Goal: Find specific page/section

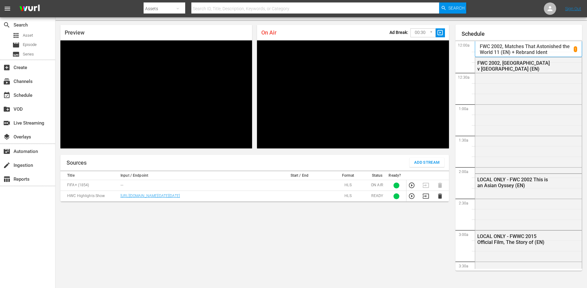
scroll to position [204, 0]
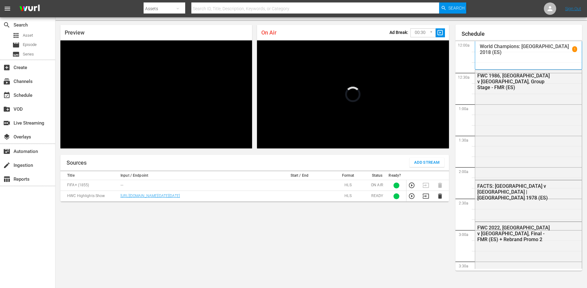
scroll to position [644, 0]
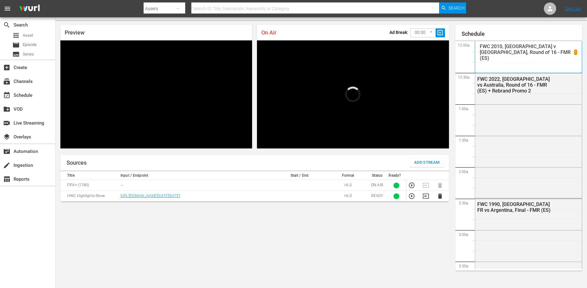
scroll to position [644, 0]
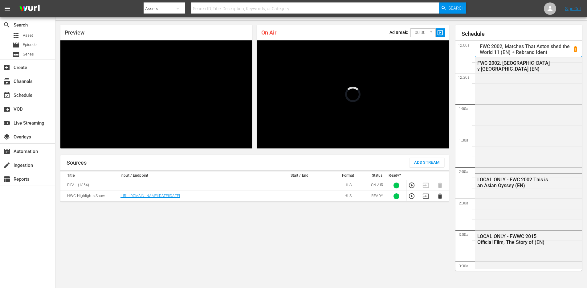
scroll to position [16, 0]
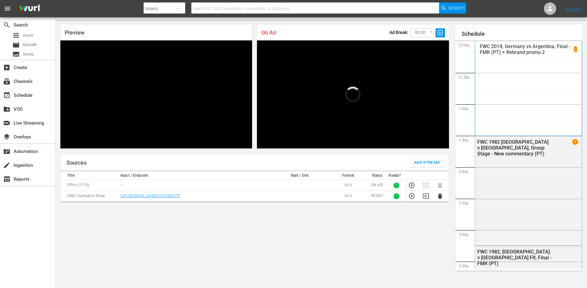
scroll to position [644, 0]
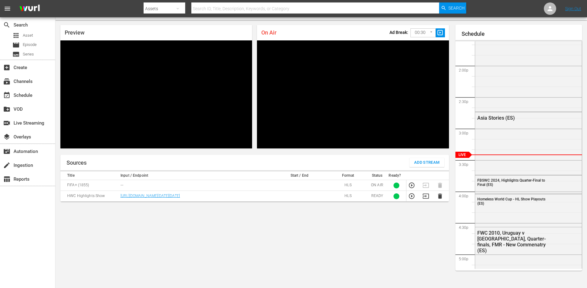
scroll to position [16, 0]
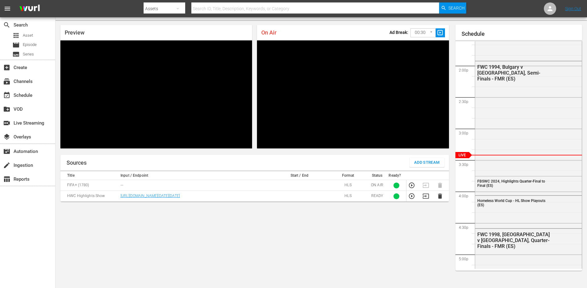
scroll to position [16, 0]
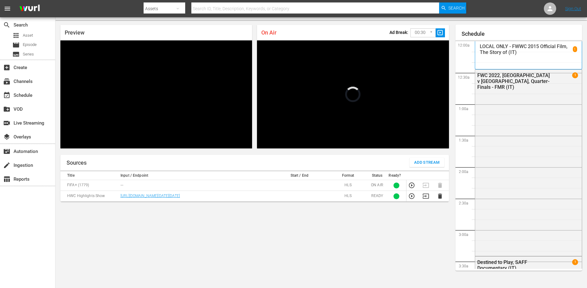
scroll to position [643, 0]
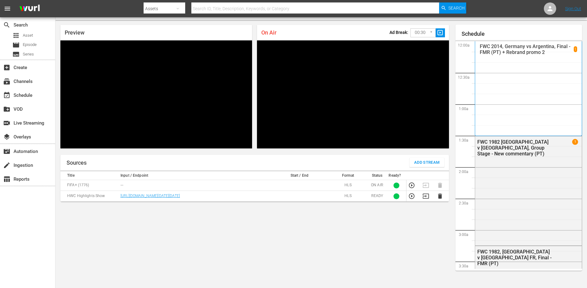
scroll to position [16, 0]
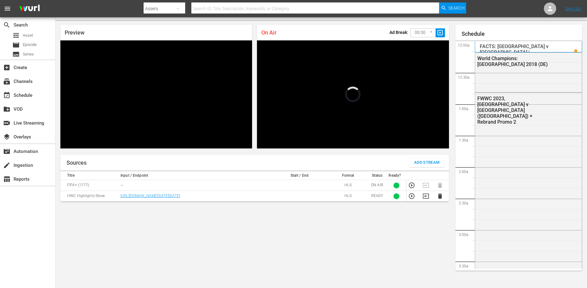
scroll to position [643, 0]
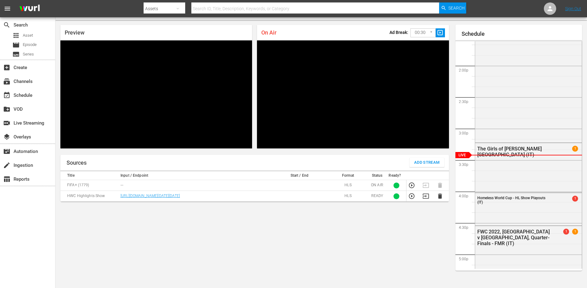
scroll to position [16, 0]
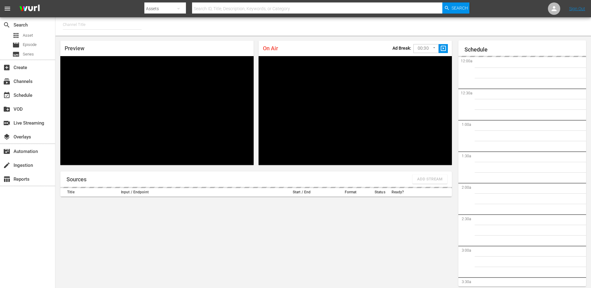
type input "FIFA+ [DEMOGRAPHIC_DATA] Local (1777)"
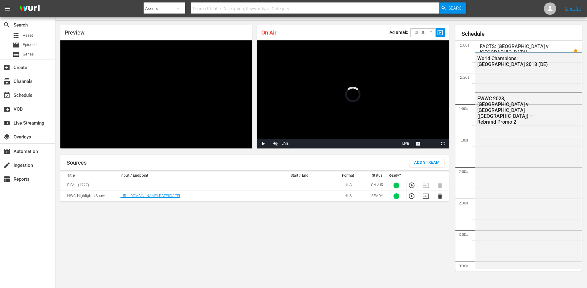
scroll to position [855, 0]
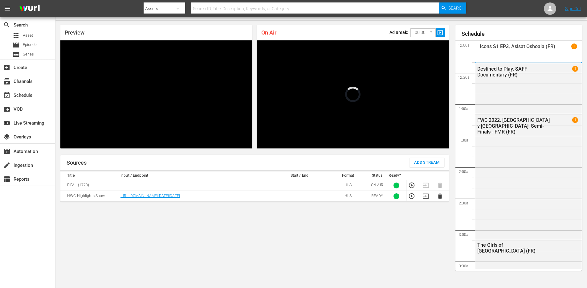
scroll to position [643, 0]
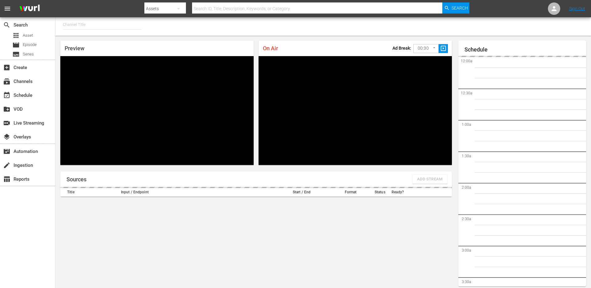
type input "FIFA+ [DEMOGRAPHIC_DATA] Local (1778)"
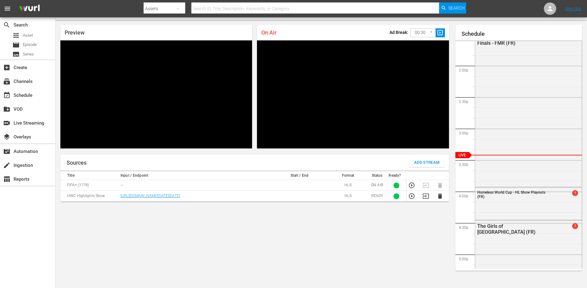
scroll to position [16, 0]
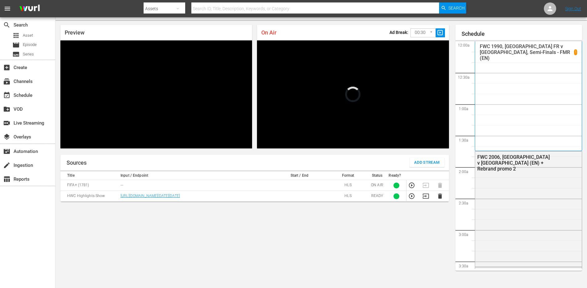
scroll to position [643, 0]
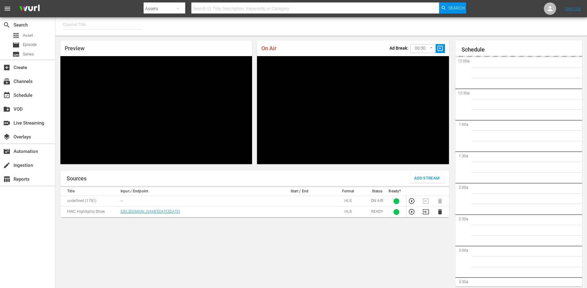
type input "FIFA+ English Global (1781)"
